Goal: Navigation & Orientation: Go to known website

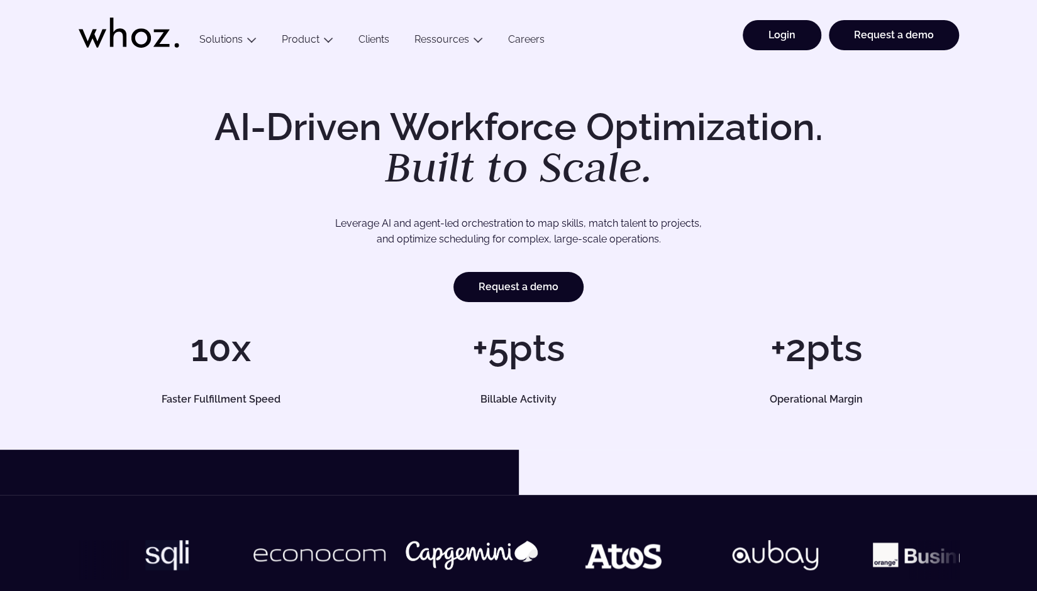
click at [789, 37] on link "Login" at bounding box center [781, 35] width 79 height 30
drag, startPoint x: 778, startPoint y: 87, endPoint x: 777, endPoint y: 56, distance: 31.5
click at [778, 87] on div "AI-Driven Workforce Optimization. Built to Scale. Leverage AI and agent-led orc…" at bounding box center [518, 256] width 1037 height 387
drag, startPoint x: 777, startPoint y: 37, endPoint x: 759, endPoint y: 41, distance: 18.8
click at [777, 37] on link "Login" at bounding box center [781, 35] width 79 height 30
